Goal: Task Accomplishment & Management: Use online tool/utility

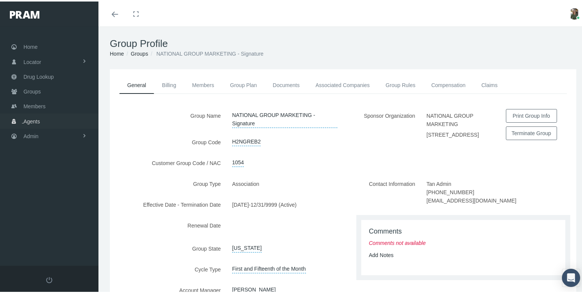
click at [44, 115] on link "Agents" at bounding box center [49, 119] width 98 height 15
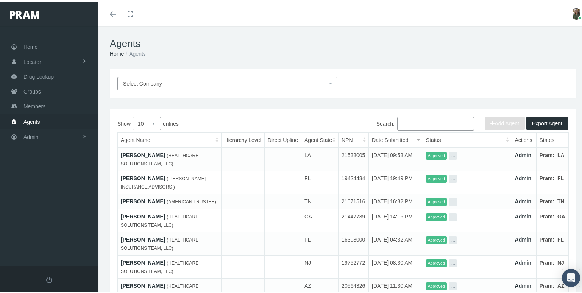
click at [407, 123] on input "Search:" at bounding box center [435, 122] width 77 height 14
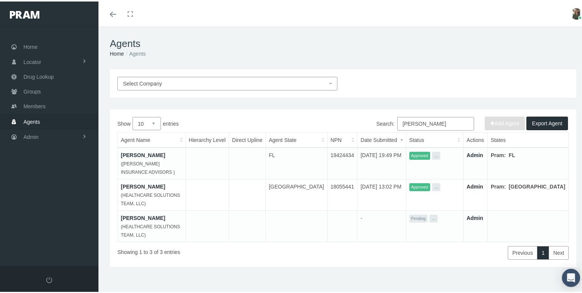
type input "goodwin"
click at [140, 155] on link "[PERSON_NAME]" at bounding box center [143, 154] width 44 height 6
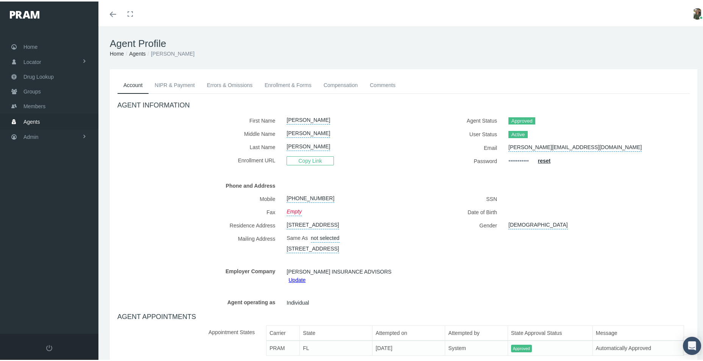
click at [129, 174] on div "AGENT INFORMATION First Name JON Middle Name SCOTT GOODWIN Copy Link Fax" at bounding box center [403, 226] width 583 height 268
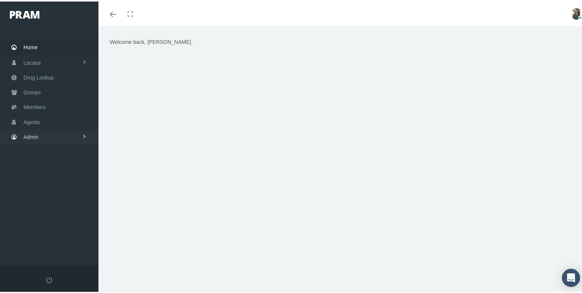
click at [31, 128] on span "Admin" at bounding box center [30, 135] width 15 height 14
click at [47, 230] on span "Companies" at bounding box center [44, 236] width 27 height 13
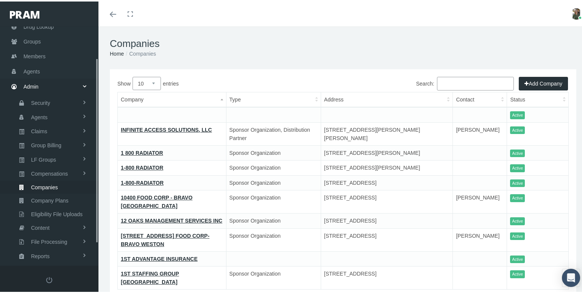
scroll to position [69, 0]
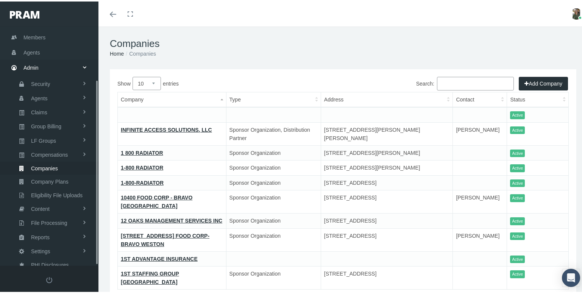
click at [447, 84] on input "Search:" at bounding box center [475, 82] width 77 height 14
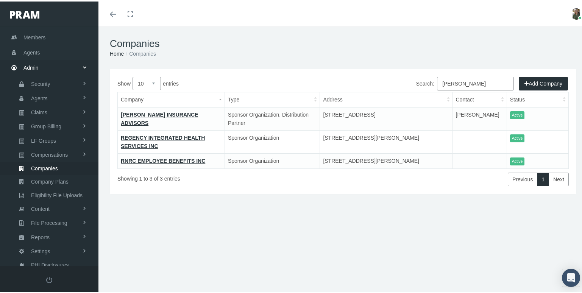
type input "goodwin"
click at [123, 112] on link "GOODWIN INSURANCE ADVISORS" at bounding box center [160, 117] width 78 height 14
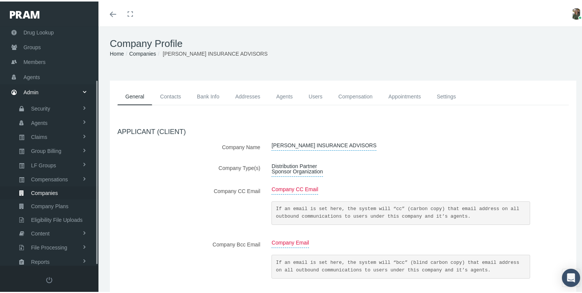
scroll to position [69, 0]
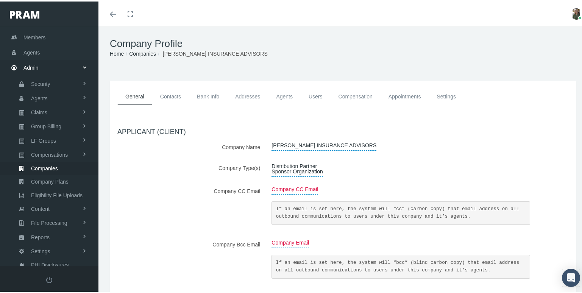
click at [169, 90] on link "Contacts" at bounding box center [170, 95] width 37 height 17
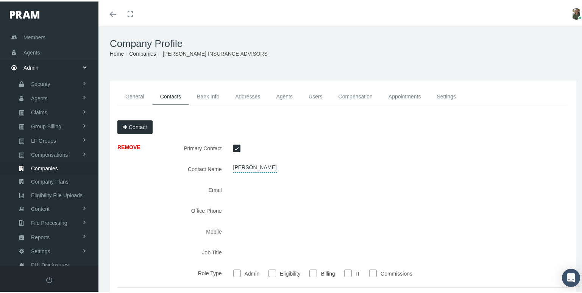
click at [289, 93] on link "Agents" at bounding box center [284, 95] width 33 height 17
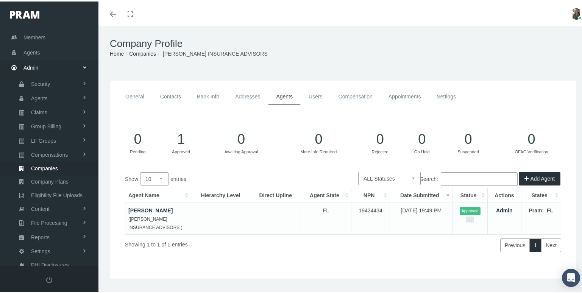
click at [315, 93] on link "Users" at bounding box center [315, 95] width 30 height 17
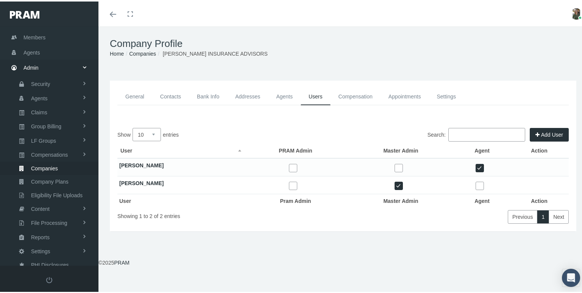
click at [135, 94] on link "General" at bounding box center [134, 95] width 35 height 17
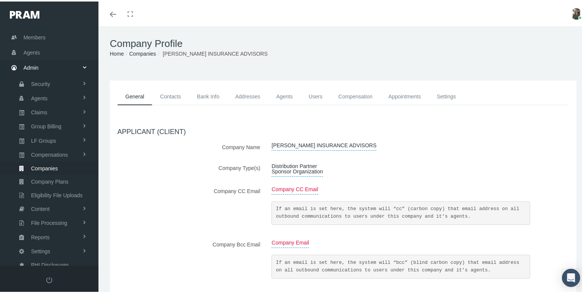
click at [167, 95] on link "Contacts" at bounding box center [170, 95] width 37 height 17
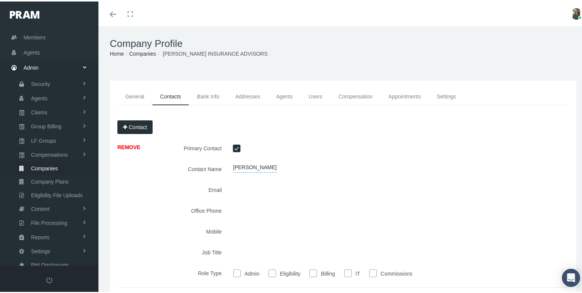
click at [247, 167] on span "SCOTT GOODWIN" at bounding box center [255, 166] width 44 height 10
click at [244, 169] on input "SCOTT GOODWIN" at bounding box center [262, 167] width 71 height 13
type input "[PERSON_NAME]"
click at [380, 196] on div "REMOVE Primary Contact Contact Name SCOTT GOODWIN JON GOODWIN Email Mobile IT" at bounding box center [342, 213] width 451 height 146
click at [306, 167] on icon "submit" at bounding box center [308, 166] width 5 height 7
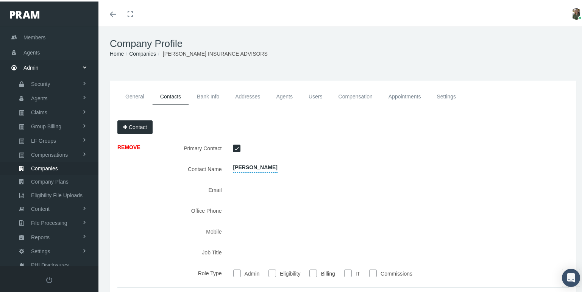
click at [200, 96] on link "Bank Info" at bounding box center [208, 95] width 38 height 17
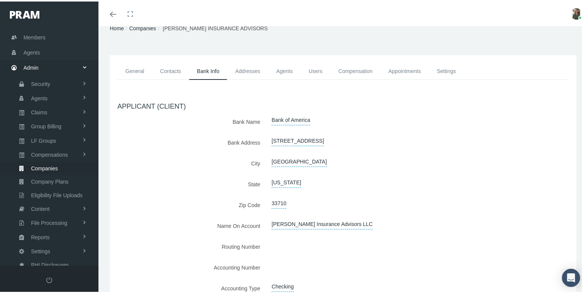
scroll to position [38, 0]
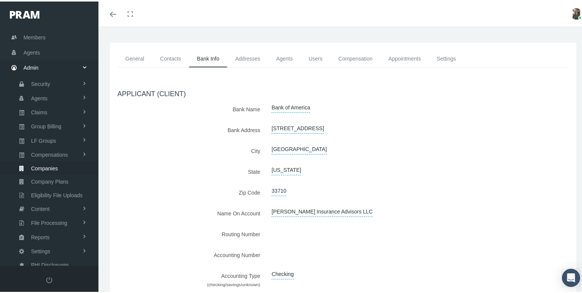
click at [255, 56] on link "Addresses" at bounding box center [247, 57] width 41 height 17
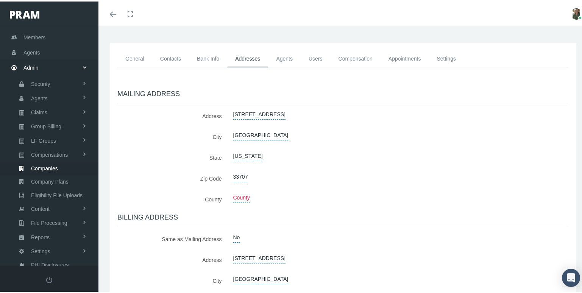
click at [288, 57] on link "Agents" at bounding box center [284, 57] width 33 height 17
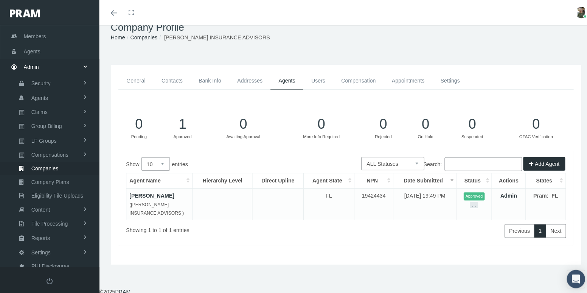
scroll to position [23, 0]
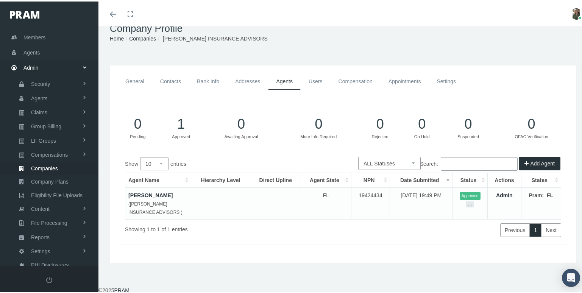
click at [531, 155] on button "Add Agent" at bounding box center [539, 162] width 42 height 14
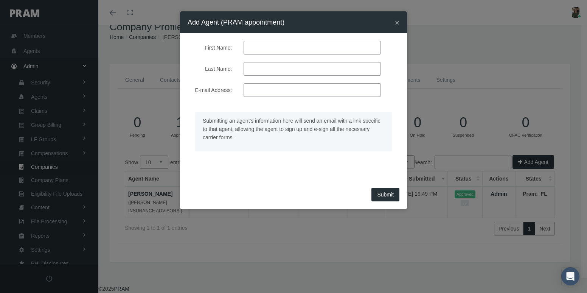
click at [397, 23] on span "×" at bounding box center [397, 22] width 5 height 9
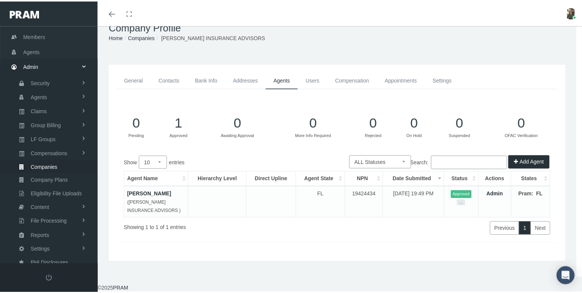
scroll to position [15, 0]
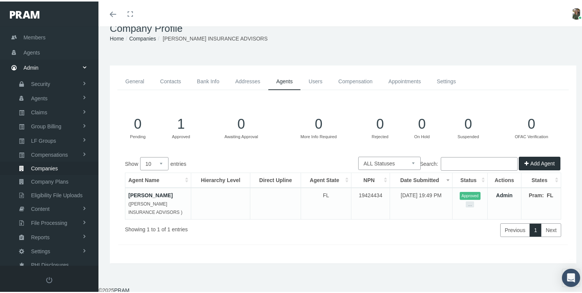
click at [318, 81] on link "Users" at bounding box center [315, 80] width 30 height 17
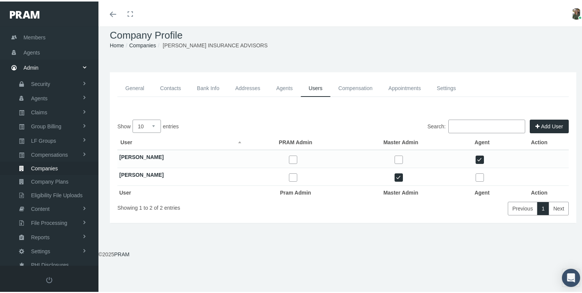
click at [360, 88] on link "Compensation" at bounding box center [355, 86] width 50 height 17
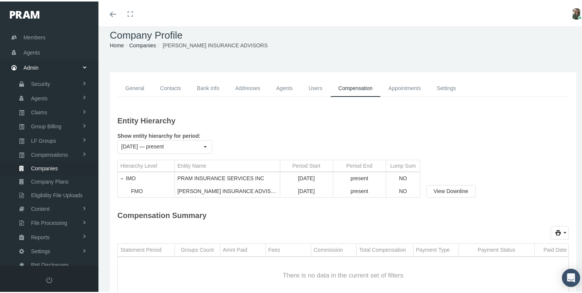
click at [412, 86] on link "Appointments" at bounding box center [404, 86] width 48 height 17
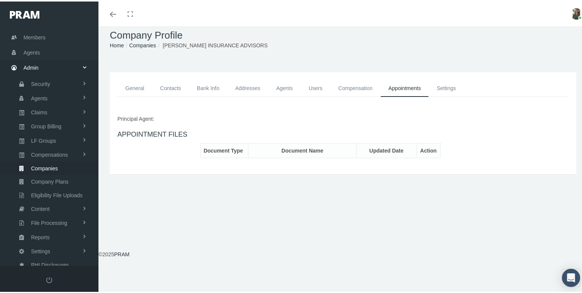
click at [442, 87] on link "Settings" at bounding box center [445, 86] width 35 height 17
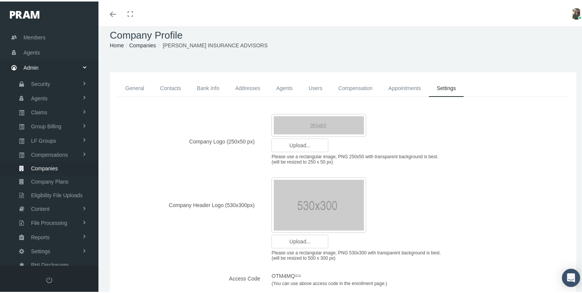
click at [132, 88] on link "General" at bounding box center [134, 86] width 35 height 17
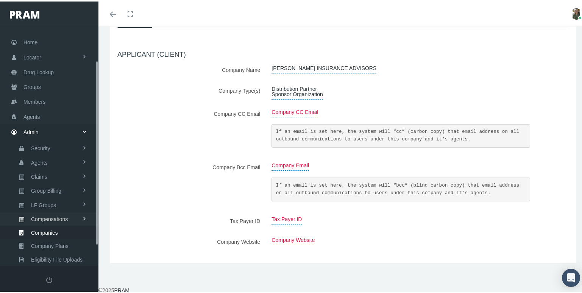
scroll to position [0, 0]
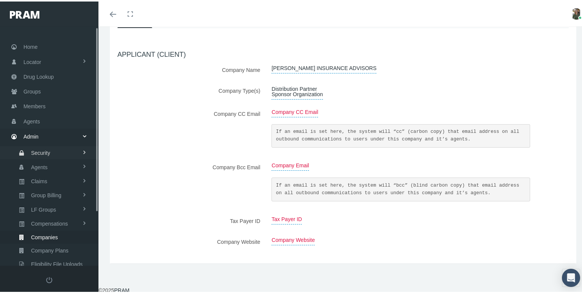
click at [52, 150] on link "Security" at bounding box center [49, 151] width 98 height 13
click at [60, 189] on link "User Lookup" at bounding box center [49, 193] width 98 height 13
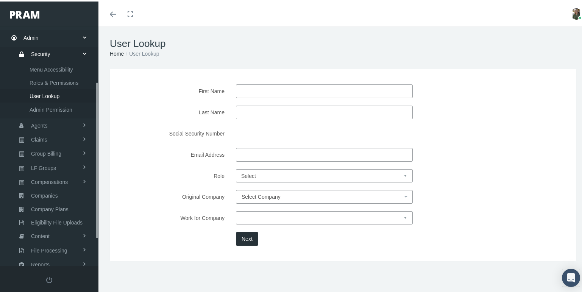
click at [245, 90] on input "First Name" at bounding box center [324, 90] width 177 height 14
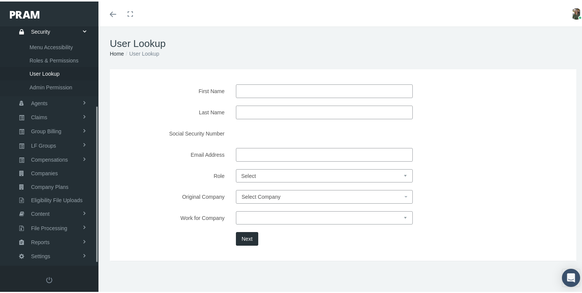
scroll to position [124, 0]
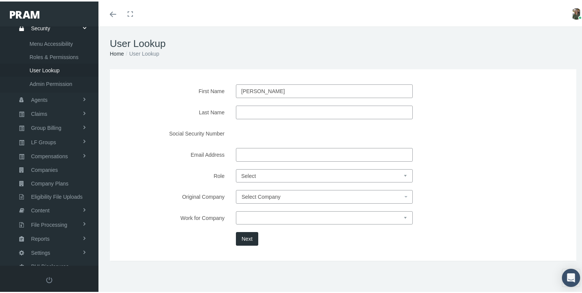
type input "[PERSON_NAME]"
type input "GOODMAN"
click at [251, 236] on button "Next" at bounding box center [247, 237] width 22 height 14
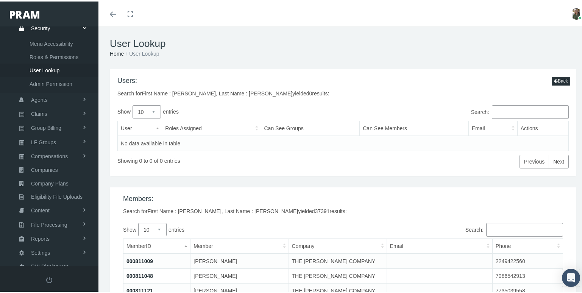
click at [504, 113] on input "Search:" at bounding box center [529, 111] width 77 height 14
type input "[PERSON_NAME]"
click at [112, 11] on icon "Toggle menubar" at bounding box center [113, 13] width 6 height 5
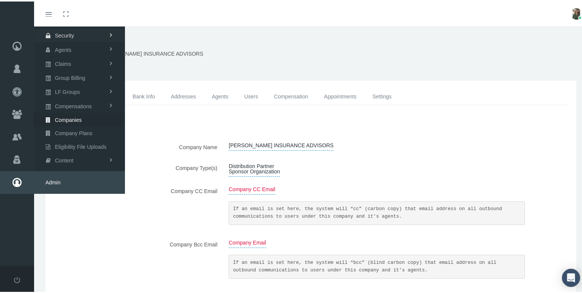
click at [65, 34] on span "Security" at bounding box center [64, 34] width 19 height 13
click at [70, 73] on span "User Lookup" at bounding box center [60, 76] width 30 height 13
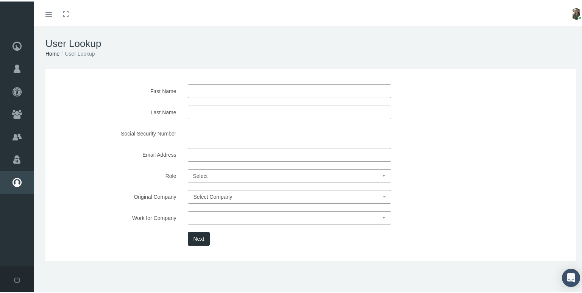
click at [201, 91] on input "First Name" at bounding box center [290, 90] width 204 height 14
type input "[PERSON_NAME]"
click at [200, 238] on button "Next" at bounding box center [199, 237] width 22 height 14
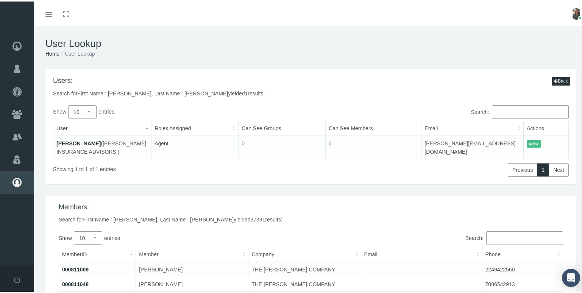
click at [86, 139] on link "[PERSON_NAME]" at bounding box center [78, 142] width 44 height 6
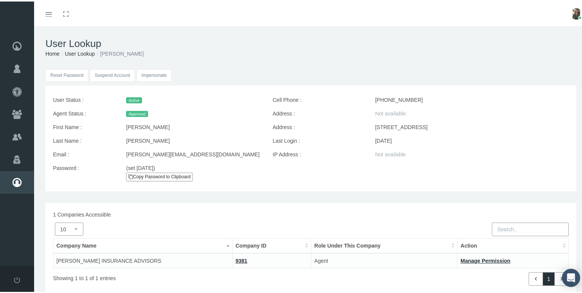
click at [149, 72] on input "Impersonate" at bounding box center [154, 74] width 35 height 12
